Goal: Task Accomplishment & Management: Manage account settings

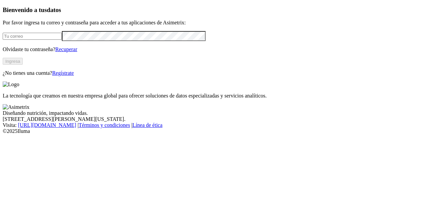
type input "gerson.alarcon@opav.co"
click at [23, 65] on button "Ingresa" at bounding box center [13, 61] width 20 height 7
